Goal: Task Accomplishment & Management: Complete application form

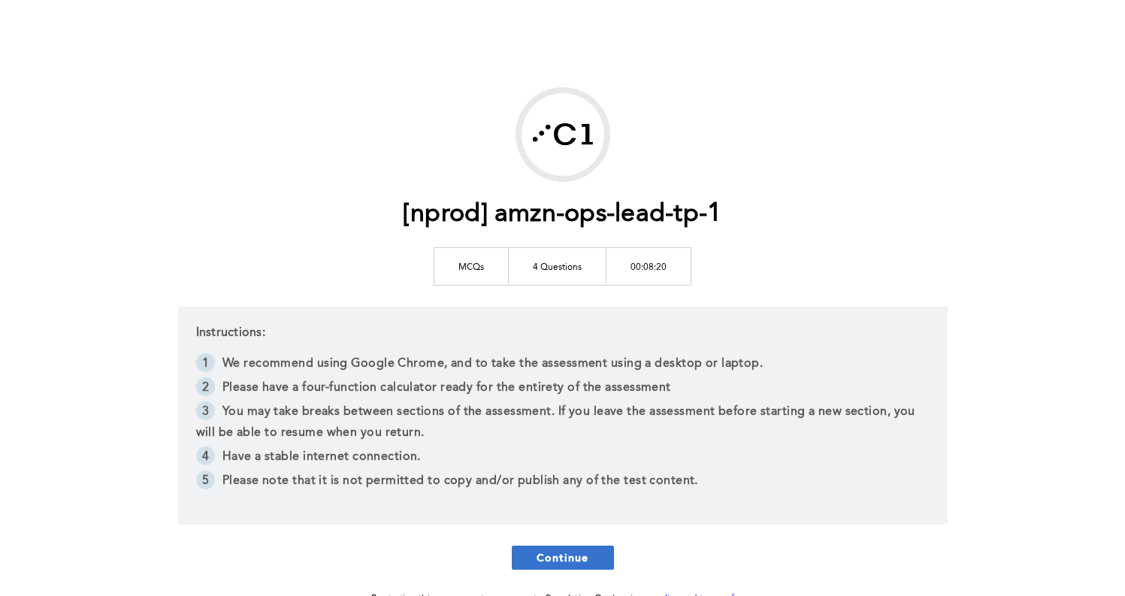
click at [540, 561] on span "Continue" at bounding box center [563, 557] width 53 height 14
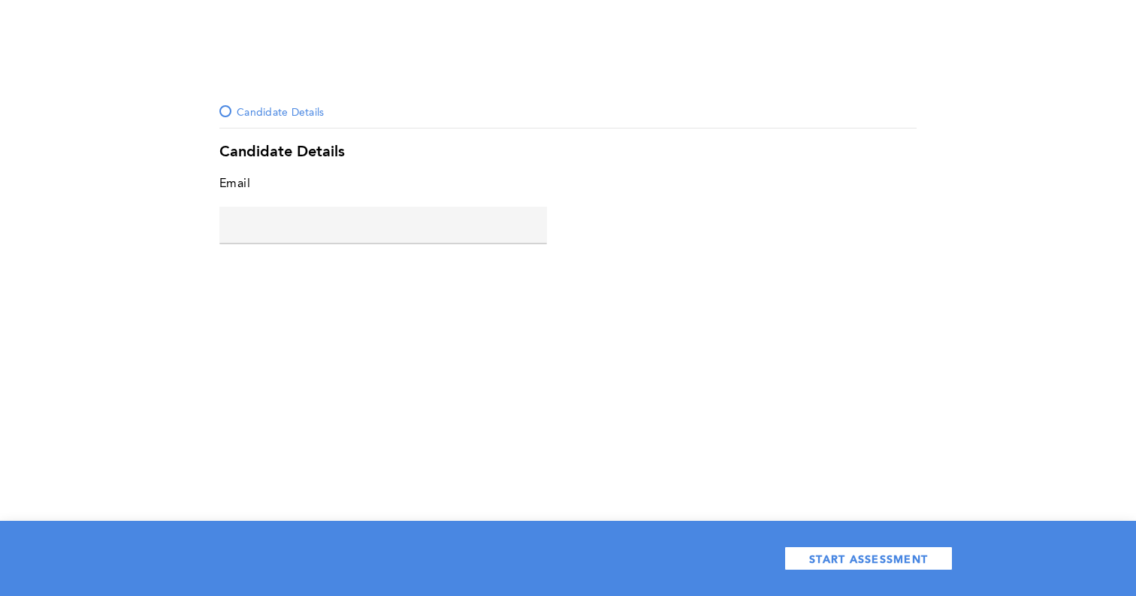
click at [351, 226] on input "text" at bounding box center [383, 225] width 328 height 36
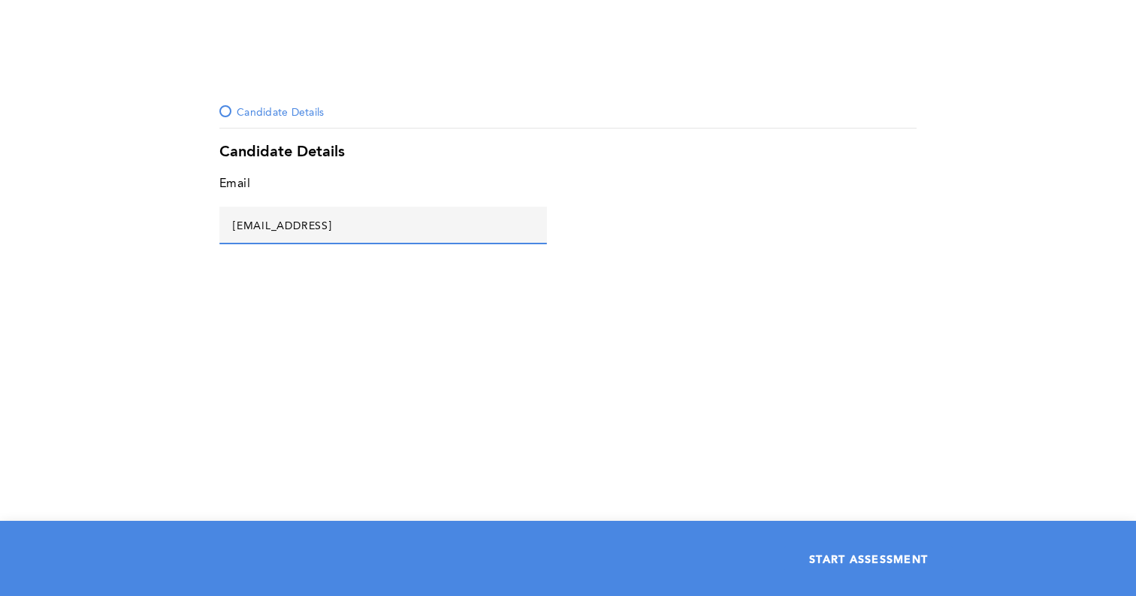
type input "[EMAIL_ADDRESS]"
click at [899, 566] on button "START ASSESSMENT" at bounding box center [868, 558] width 168 height 24
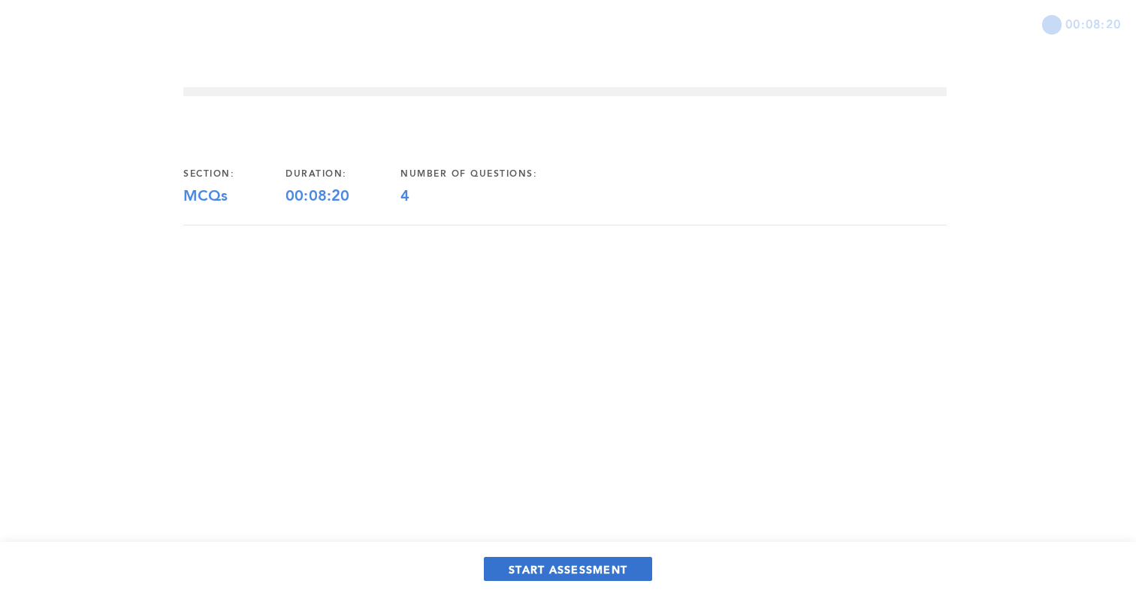
click at [544, 576] on span "START ASSESSMENT" at bounding box center [568, 569] width 119 height 14
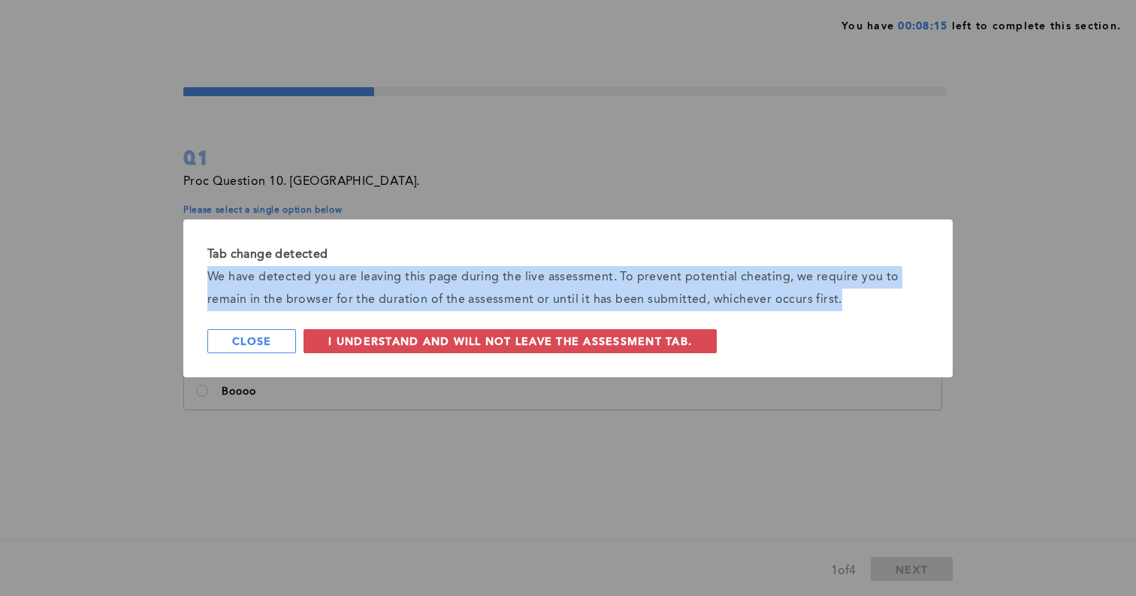
drag, startPoint x: 208, startPoint y: 275, endPoint x: 853, endPoint y: 303, distance: 645.3
click at [853, 303] on div "We have detected you are leaving this page during the live assessment. To preve…" at bounding box center [567, 288] width 721 height 45
copy div "We have detected you are leaving this page during the live assessment. To preve…"
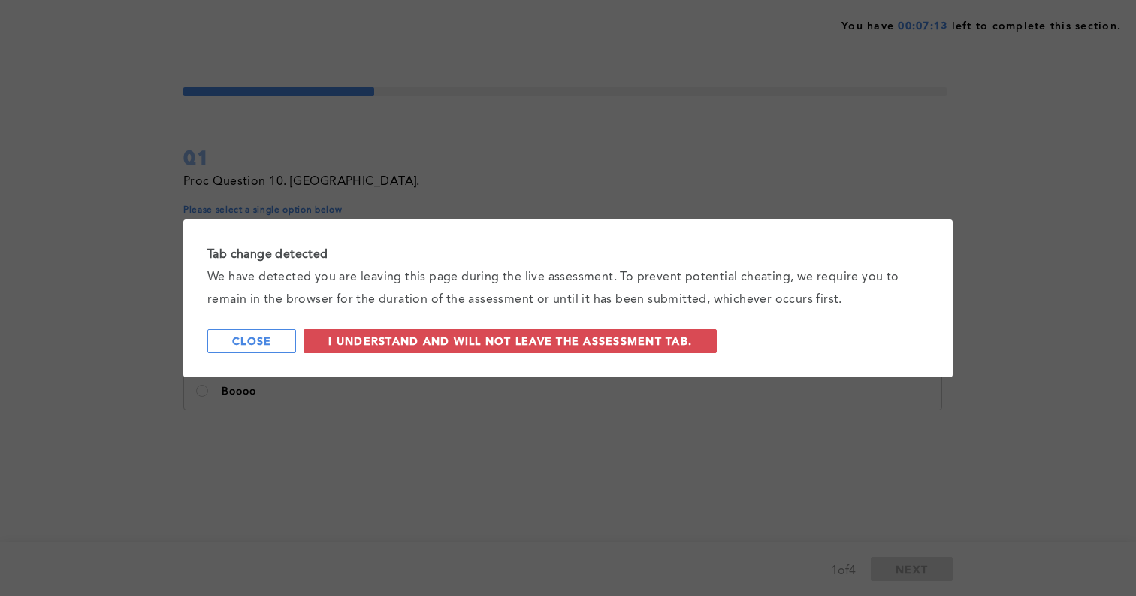
click at [428, 186] on div "Tab change detected We have detected you are leaving this page during the live …" at bounding box center [568, 298] width 1136 height 596
click at [240, 351] on button "Close" at bounding box center [251, 341] width 89 height 24
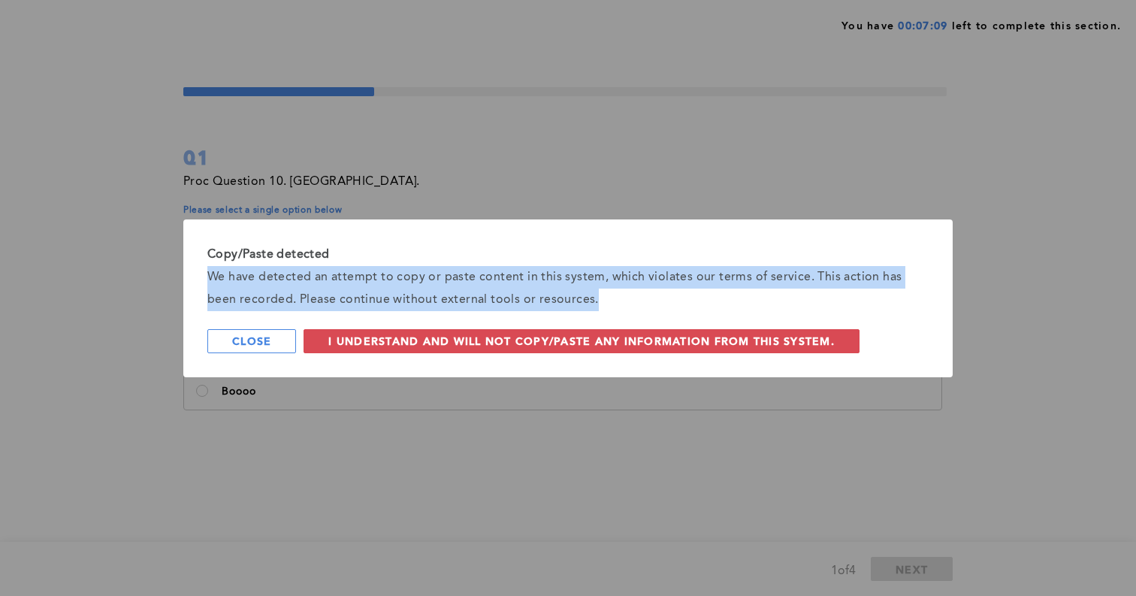
drag, startPoint x: 207, startPoint y: 277, endPoint x: 564, endPoint y: 291, distance: 356.5
click at [564, 291] on div "We have detected an attempt to copy or paste content in this system, which viol…" at bounding box center [567, 288] width 721 height 45
copy div "We have detected an attempt to copy or paste content in this system, which viol…"
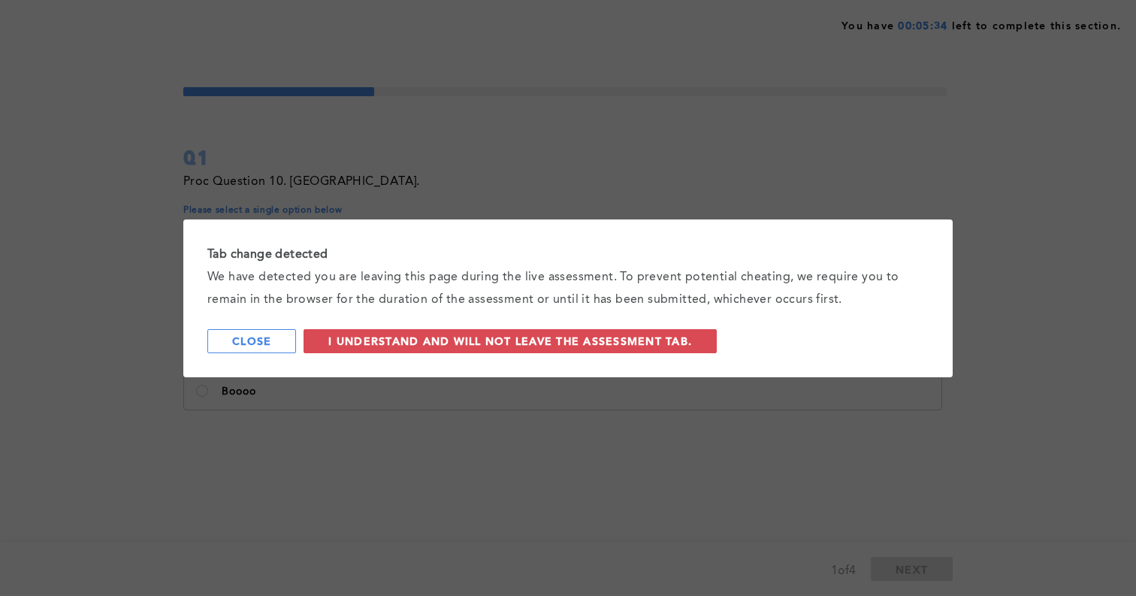
click at [388, 411] on div "Tab change detected We have detected you are leaving this page during the live …" at bounding box center [568, 298] width 1136 height 596
click at [268, 348] on button "Close" at bounding box center [251, 341] width 89 height 24
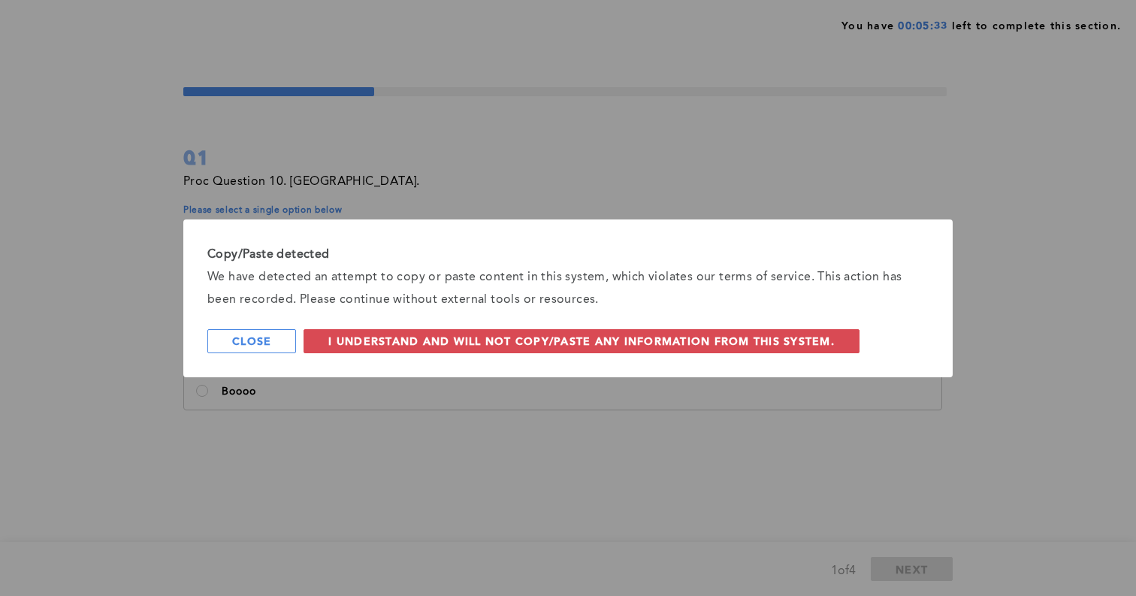
click at [268, 348] on button "Close" at bounding box center [251, 341] width 89 height 24
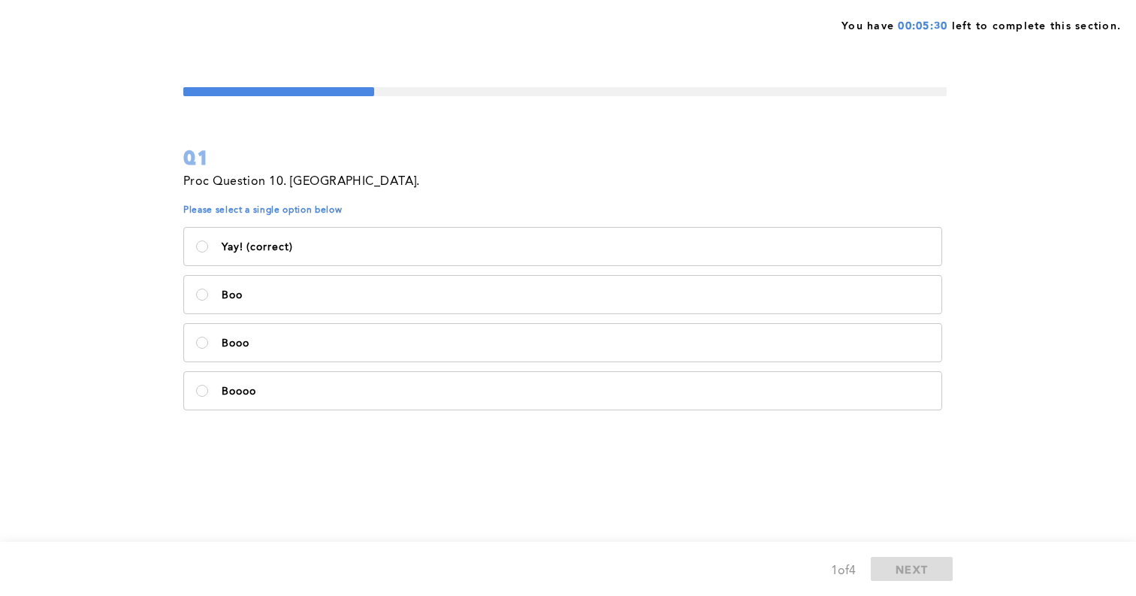
click at [319, 174] on p "Proc Question 10. [GEOGRAPHIC_DATA]." at bounding box center [301, 181] width 237 height 21
click at [320, 176] on p "Proc Question 10. [GEOGRAPHIC_DATA]." at bounding box center [301, 181] width 237 height 21
click at [336, 182] on p "Proc Question 10. [GEOGRAPHIC_DATA]." at bounding box center [301, 181] width 237 height 21
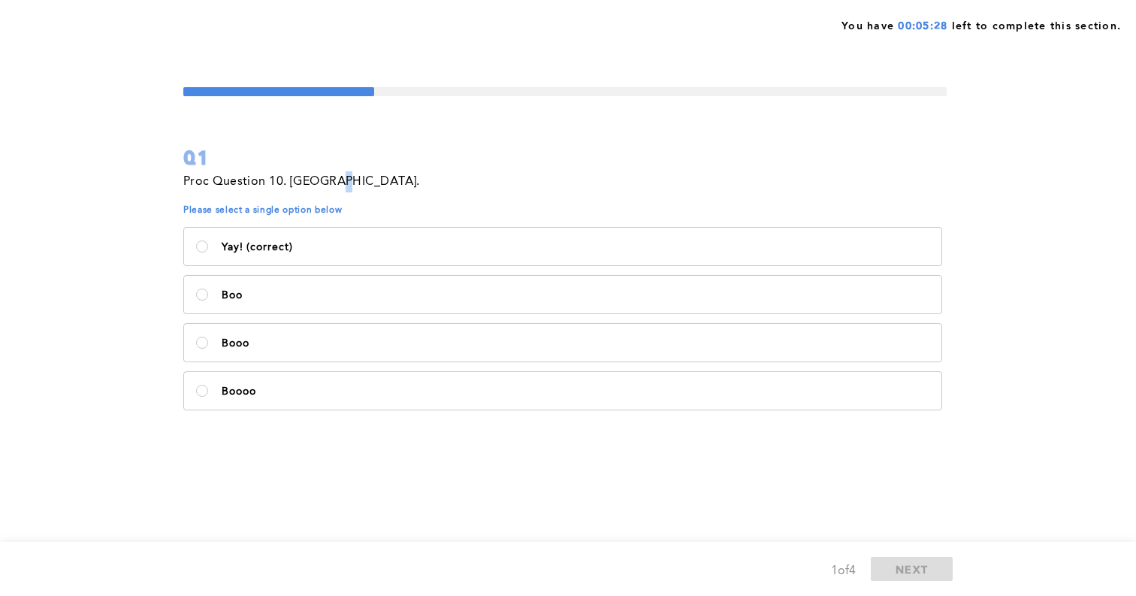
click at [336, 182] on p "Proc Question 10. [GEOGRAPHIC_DATA]." at bounding box center [301, 181] width 237 height 21
click at [327, 181] on p "Proc Question 10. [GEOGRAPHIC_DATA]." at bounding box center [301, 181] width 237 height 21
click at [323, 182] on p "Proc Question 10. [GEOGRAPHIC_DATA]." at bounding box center [301, 181] width 237 height 21
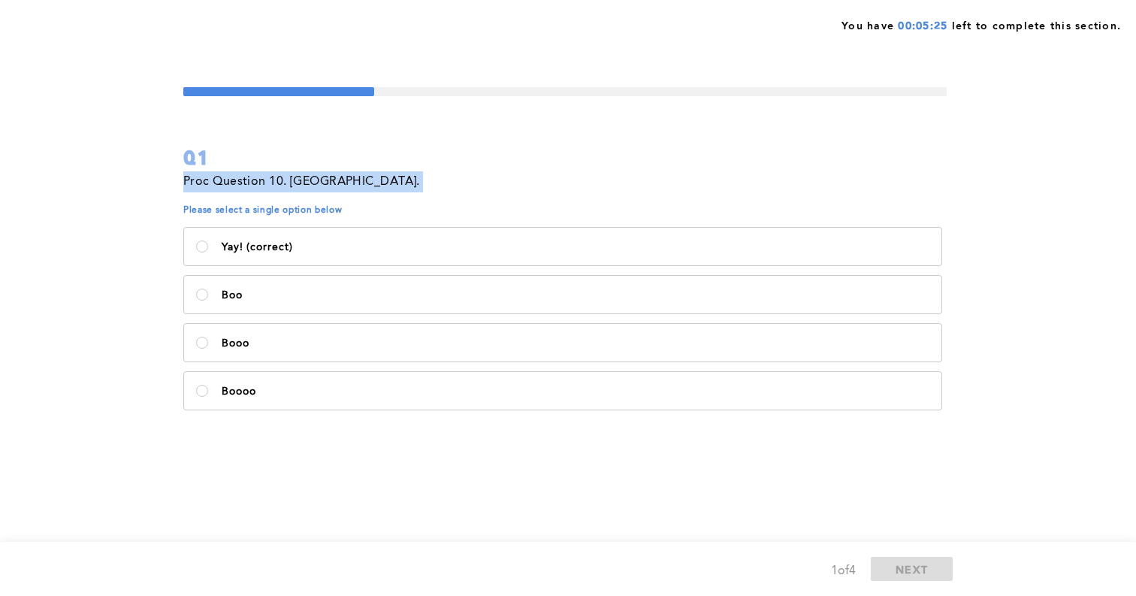
click at [323, 182] on p "Proc Question 10. [GEOGRAPHIC_DATA]." at bounding box center [301, 181] width 237 height 21
click at [319, 183] on p "Proc Question 10. [GEOGRAPHIC_DATA]." at bounding box center [301, 181] width 237 height 21
click at [287, 183] on p "Proc Question 10. [GEOGRAPHIC_DATA]." at bounding box center [301, 181] width 237 height 21
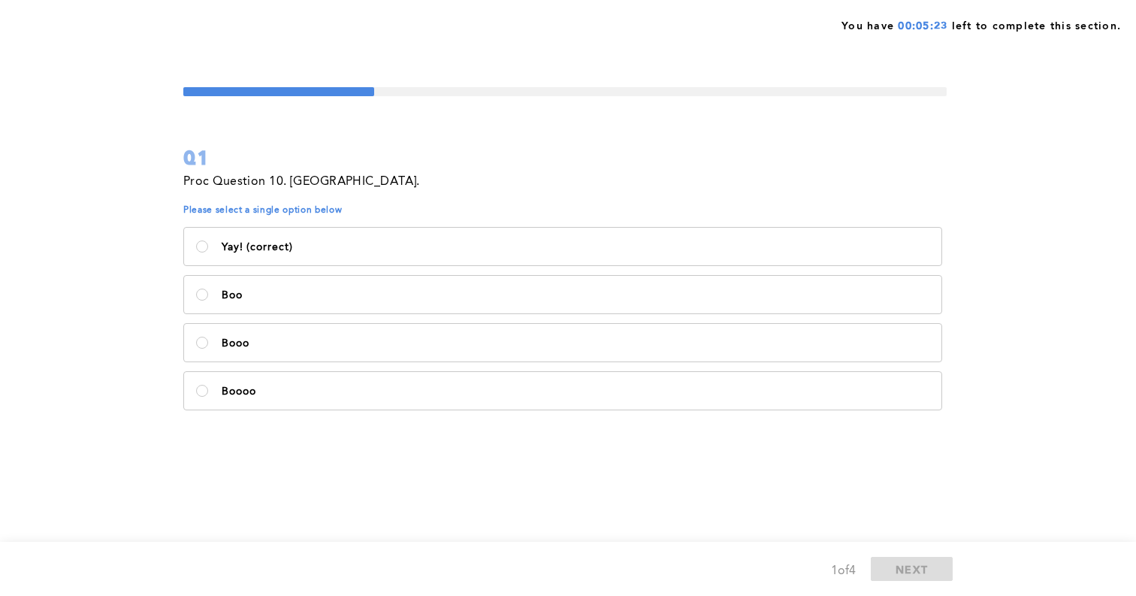
click at [266, 181] on p "Proc Question 10. [GEOGRAPHIC_DATA]." at bounding box center [301, 181] width 237 height 21
click at [263, 181] on p "Proc Question 10. [GEOGRAPHIC_DATA]." at bounding box center [301, 181] width 237 height 21
click at [384, 174] on div "Proc Question 10. [GEOGRAPHIC_DATA]." at bounding box center [564, 187] width 763 height 33
